Goal: Task Accomplishment & Management: Use online tool/utility

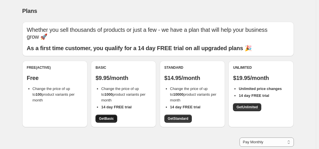
click at [113, 118] on span "Get Basic" at bounding box center [106, 118] width 15 height 5
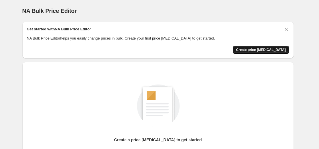
click at [262, 49] on span "Create price [MEDICAL_DATA]" at bounding box center [261, 49] width 50 height 5
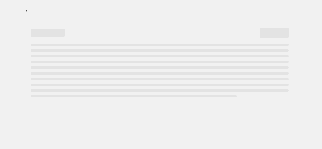
select select "percentage"
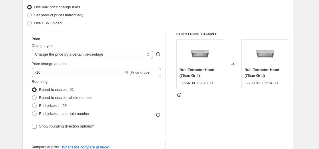
scroll to position [86, 0]
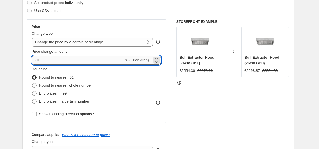
click at [59, 61] on input "-10" at bounding box center [78, 59] width 92 height 9
type input "-1"
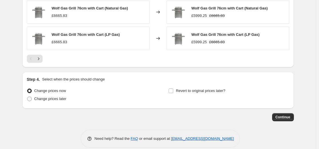
scroll to position [423, 0]
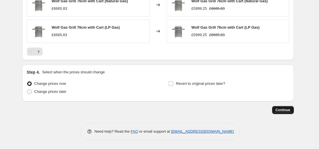
type input "-50"
click at [291, 107] on button "Continue" at bounding box center [283, 110] width 22 height 8
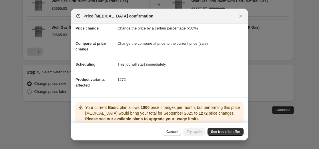
scroll to position [0, 0]
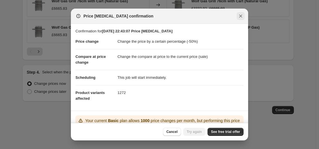
click at [240, 17] on icon "Close" at bounding box center [240, 16] width 3 height 3
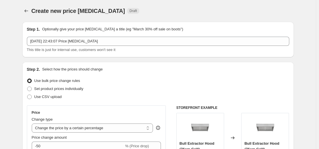
scroll to position [423, 0]
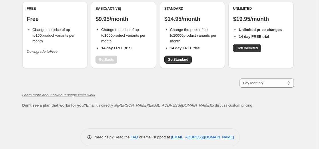
scroll to position [65, 0]
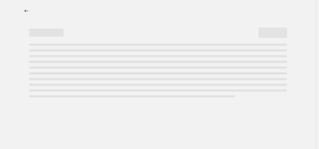
select select "percentage"
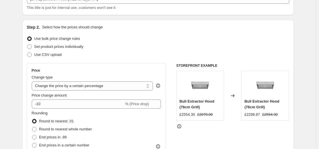
scroll to position [86, 0]
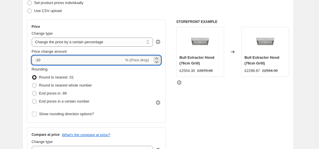
click at [95, 59] on input "-10" at bounding box center [78, 59] width 92 height 9
type input "-1"
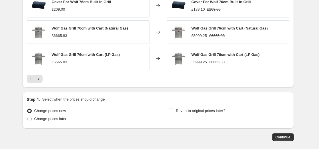
scroll to position [423, 0]
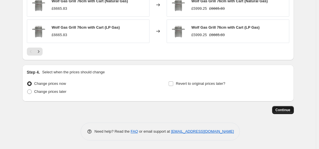
type input "-50"
click at [281, 108] on span "Continue" at bounding box center [283, 110] width 15 height 5
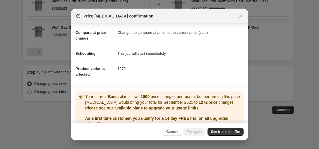
scroll to position [51, 0]
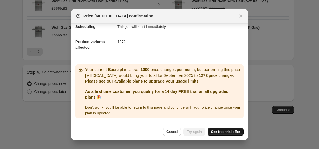
click at [235, 130] on span "See free trial offer" at bounding box center [225, 131] width 29 height 5
click at [193, 132] on span "Try again" at bounding box center [194, 131] width 15 height 5
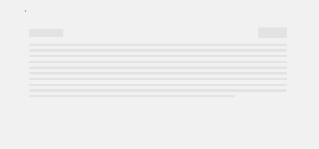
select select "percentage"
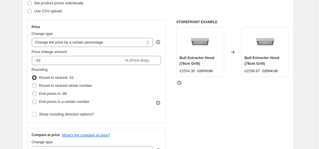
scroll to position [86, 0]
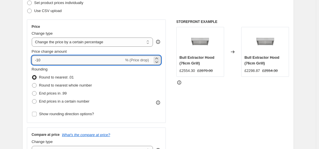
click at [61, 57] on input "-10" at bounding box center [78, 59] width 92 height 9
type input "-1"
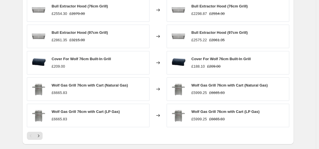
scroll to position [423, 0]
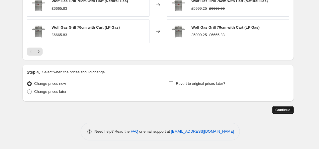
type input "-50"
click at [283, 108] on span "Continue" at bounding box center [283, 110] width 15 height 5
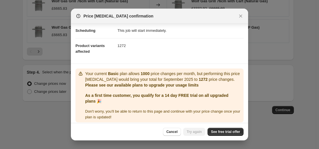
scroll to position [51, 0]
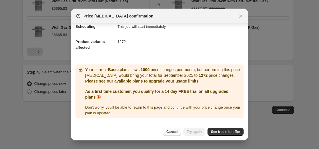
click at [177, 133] on span "Cancel" at bounding box center [171, 131] width 11 height 5
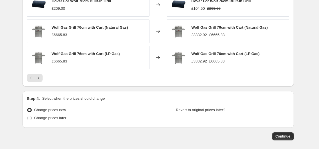
scroll to position [400, 0]
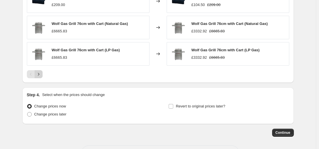
click at [41, 77] on icon "Next" at bounding box center [39, 74] width 6 height 6
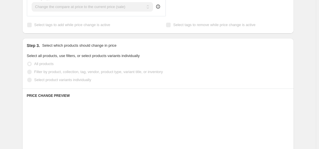
scroll to position [229, 0]
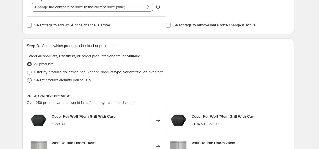
click at [32, 80] on span at bounding box center [29, 80] width 5 height 5
click at [27, 78] on input "Select product variants individually" at bounding box center [27, 78] width 0 height 0
radio input "true"
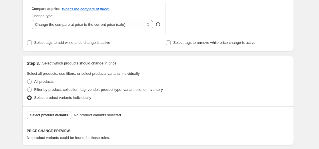
scroll to position [211, 0]
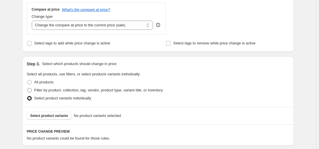
click at [33, 91] on label "Filter by product, collection, tag, vendor, product type, variant title, or inv…" at bounding box center [95, 90] width 136 height 8
click at [27, 88] on input "Filter by product, collection, tag, vendor, product type, variant title, or inv…" at bounding box center [27, 88] width 0 height 0
radio input "true"
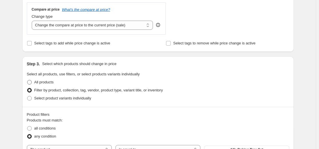
click at [31, 84] on span at bounding box center [29, 82] width 5 height 5
click at [27, 80] on input "All products" at bounding box center [27, 80] width 0 height 0
radio input "true"
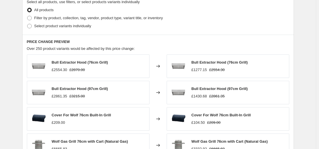
scroll to position [297, 0]
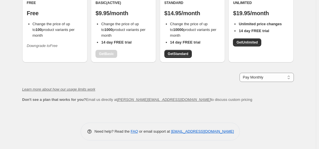
scroll to position [65, 0]
click at [180, 53] on span "Get Standard" at bounding box center [178, 53] width 21 height 5
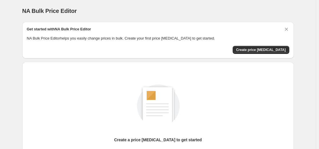
click at [309, 96] on div "NA Bulk Price Editor. This page is ready NA Bulk Price Editor Get started with …" at bounding box center [158, 107] width 316 height 215
click at [259, 50] on span "Create price [MEDICAL_DATA]" at bounding box center [261, 49] width 50 height 5
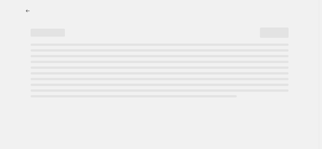
select select "percentage"
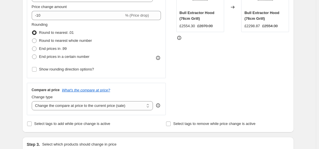
scroll to position [80, 0]
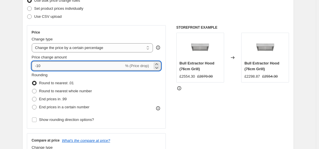
click at [69, 67] on input "-10" at bounding box center [78, 65] width 92 height 9
type input "-1"
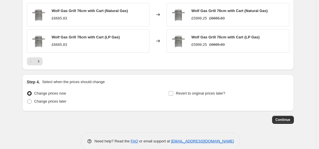
scroll to position [423, 0]
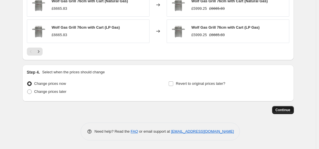
type input "-55"
click at [281, 112] on span "Continue" at bounding box center [283, 110] width 15 height 5
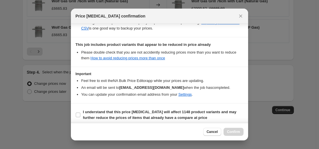
scroll to position [124, 0]
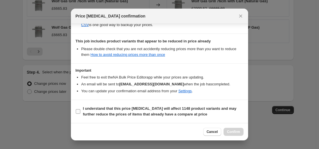
click at [93, 112] on b "I understand that this price [MEDICAL_DATA] will affect 1148 product variants a…" at bounding box center [160, 111] width 154 height 10
click at [80, 112] on input "I understand that this price [MEDICAL_DATA] will affect 1148 product variants a…" at bounding box center [78, 111] width 5 height 5
checkbox input "true"
click at [234, 130] on span "Confirm" at bounding box center [233, 131] width 13 height 5
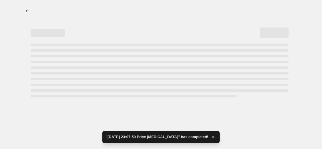
select select "percentage"
